Goal: Navigation & Orientation: Find specific page/section

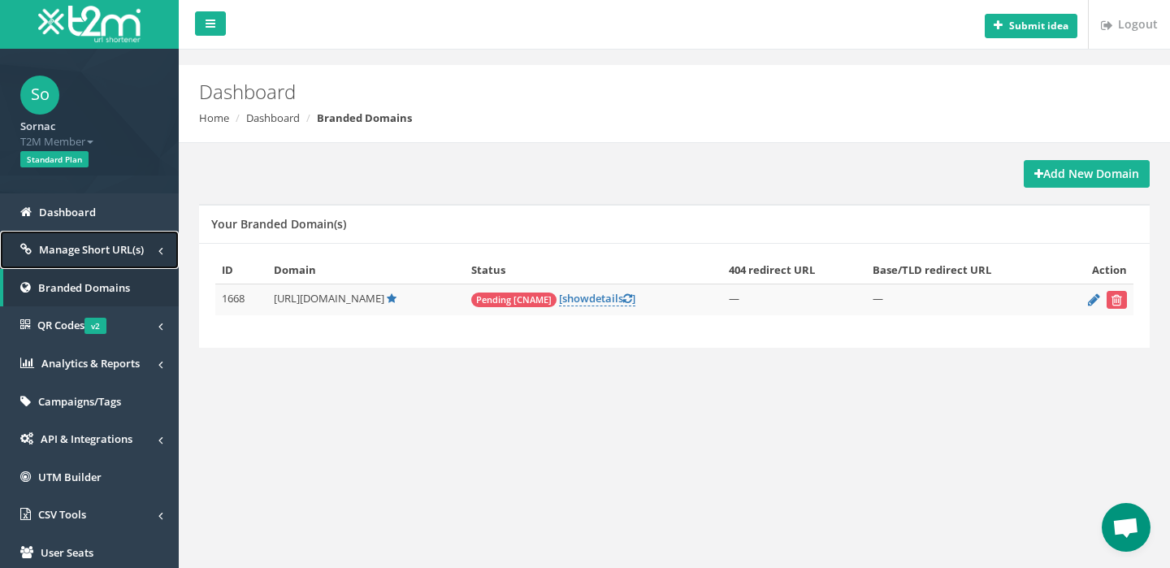
click at [85, 246] on span "Manage Short URL(s)" at bounding box center [91, 249] width 105 height 15
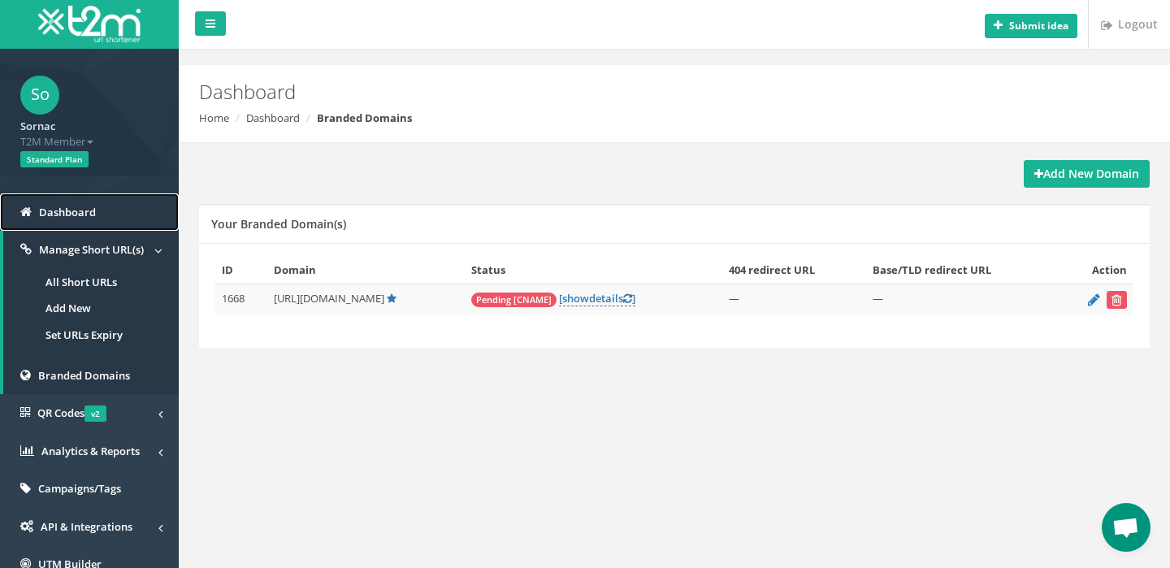
click at [69, 218] on span "Dashboard" at bounding box center [67, 212] width 57 height 15
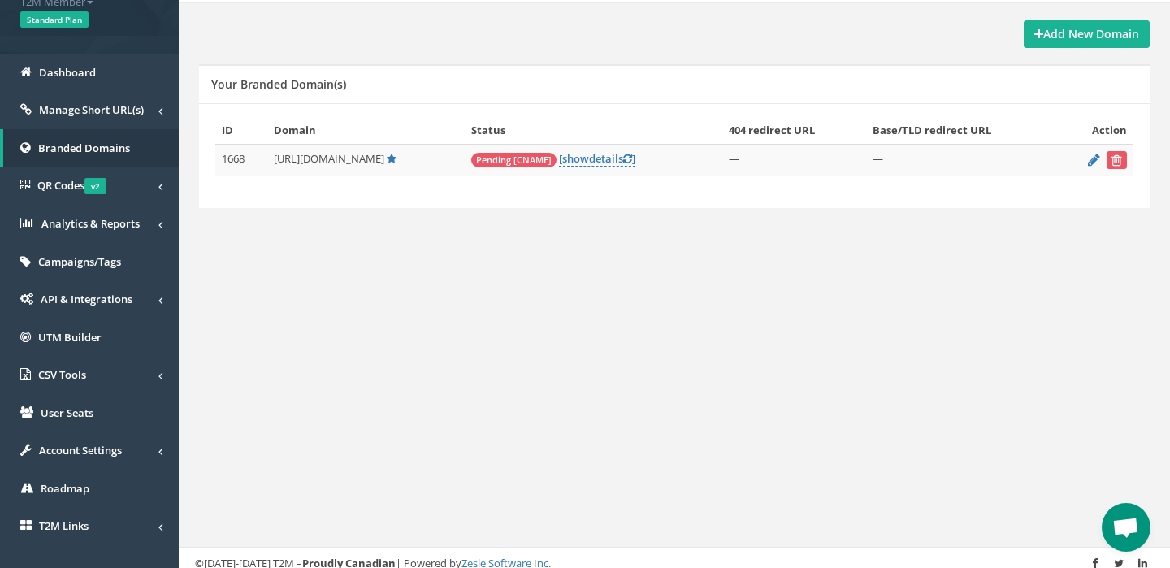
scroll to position [141, 0]
click at [80, 76] on span "Dashboard" at bounding box center [67, 71] width 57 height 15
